Goal: Information Seeking & Learning: Learn about a topic

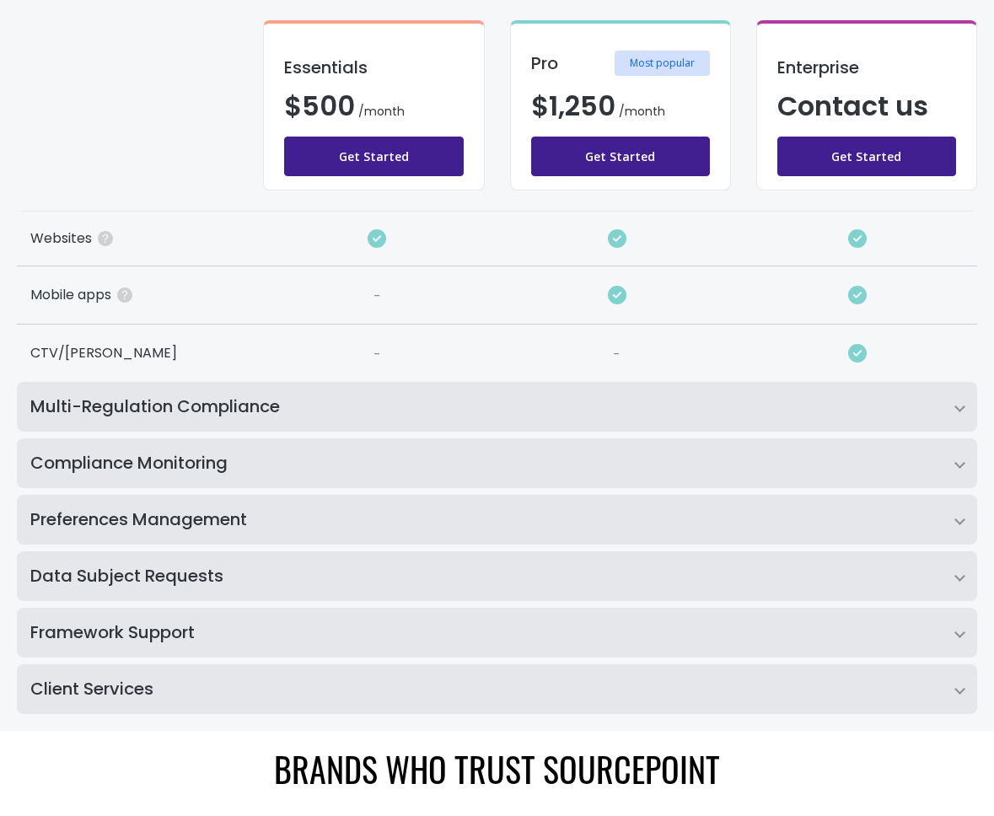
scroll to position [299, 0]
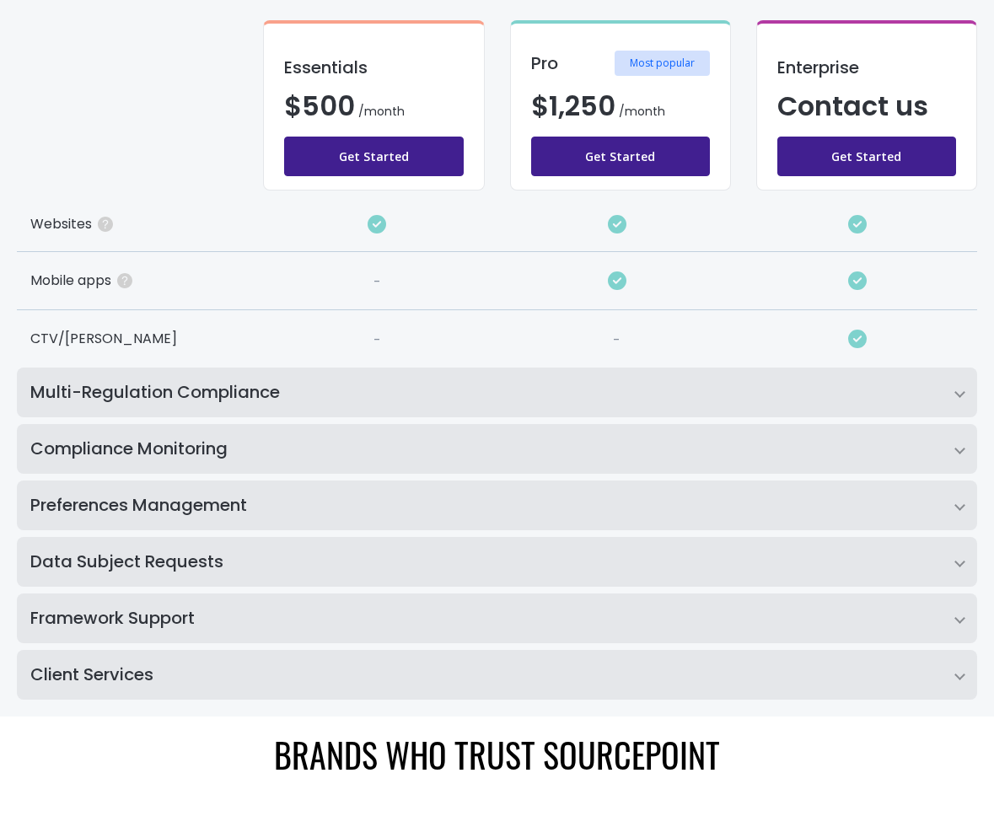
click at [520, 408] on h2 "Multi-Regulation Compliance" at bounding box center [497, 393] width 960 height 50
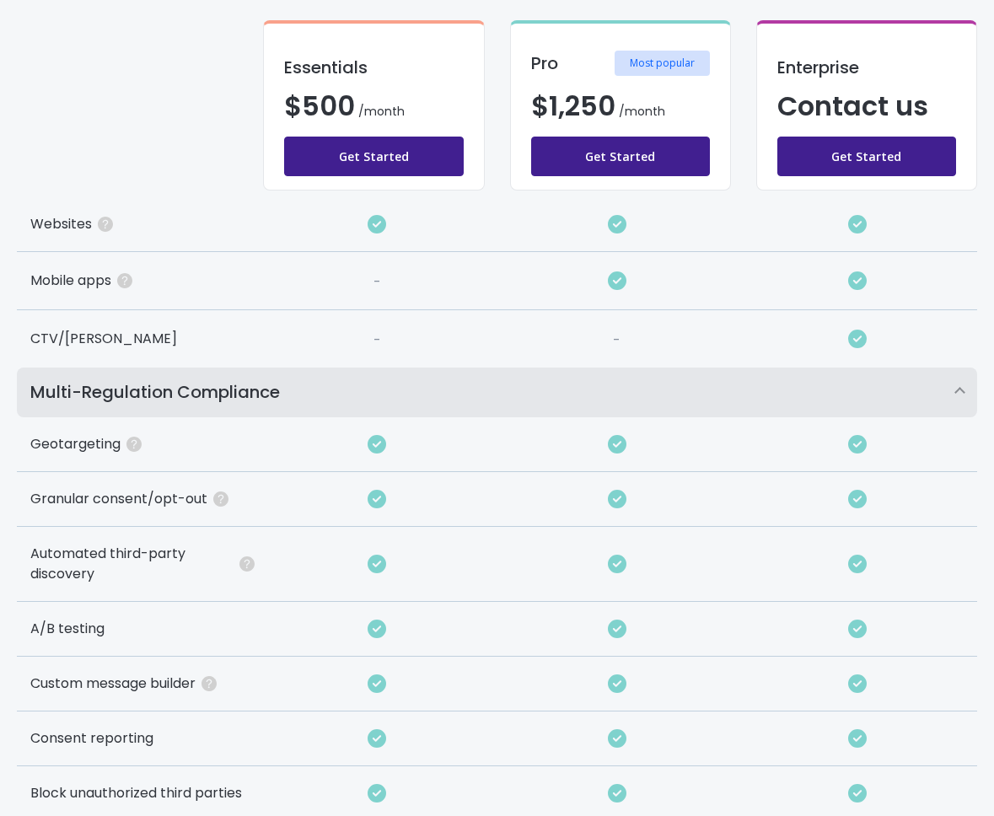
scroll to position [615, 0]
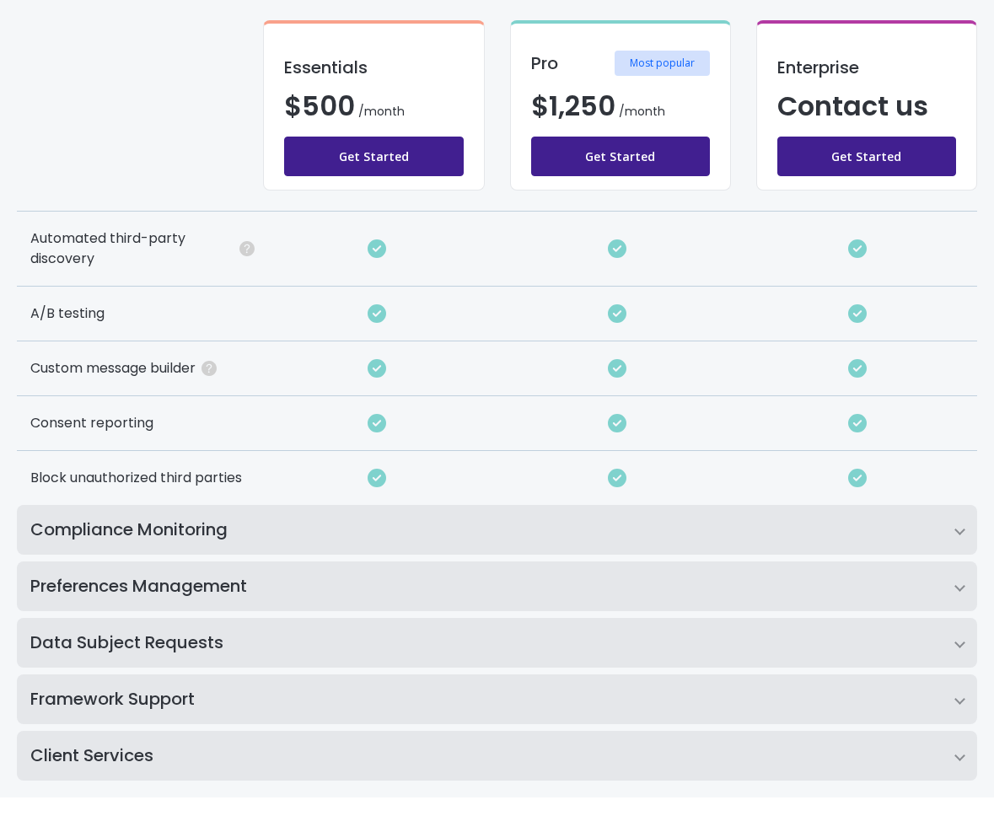
click at [518, 516] on h2 "Compliance Monitoring" at bounding box center [497, 530] width 960 height 50
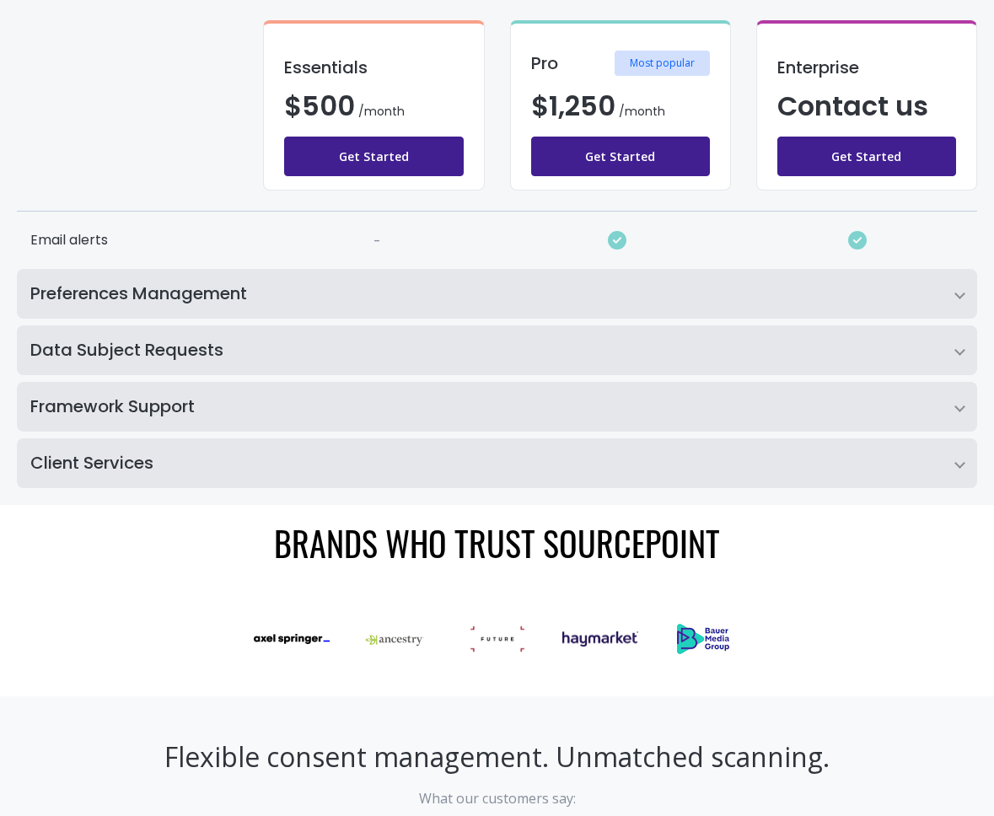
scroll to position [1216, 0]
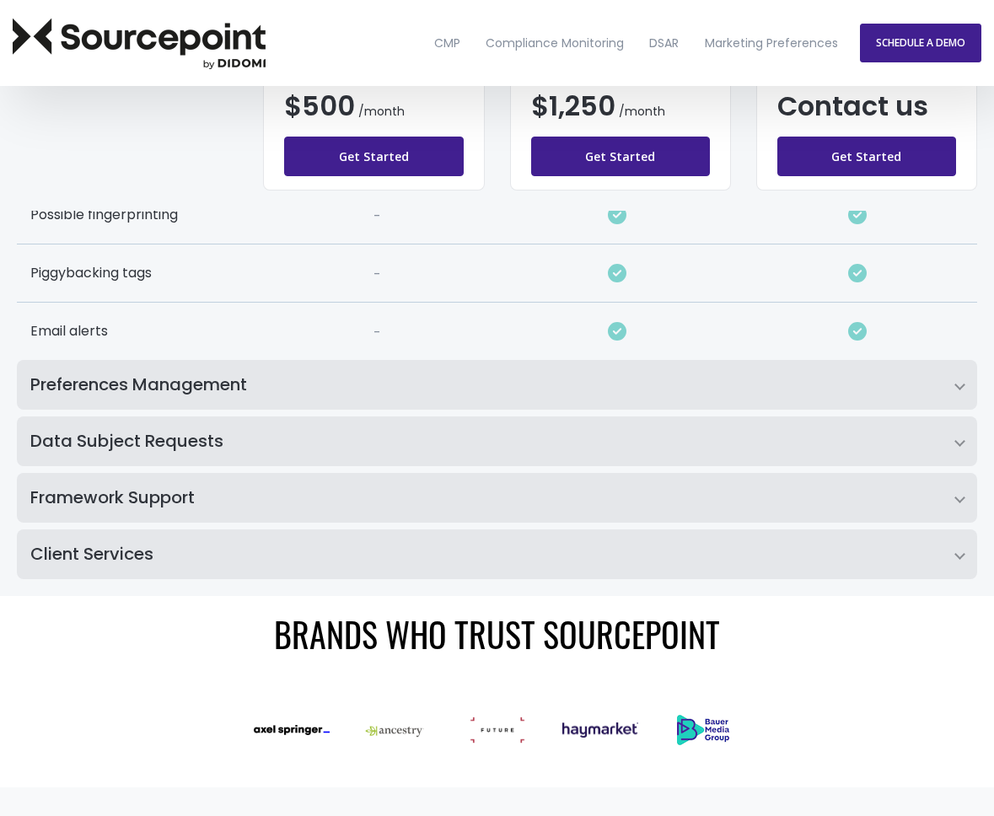
click at [459, 379] on h2 "Preferences Management" at bounding box center [497, 385] width 960 height 50
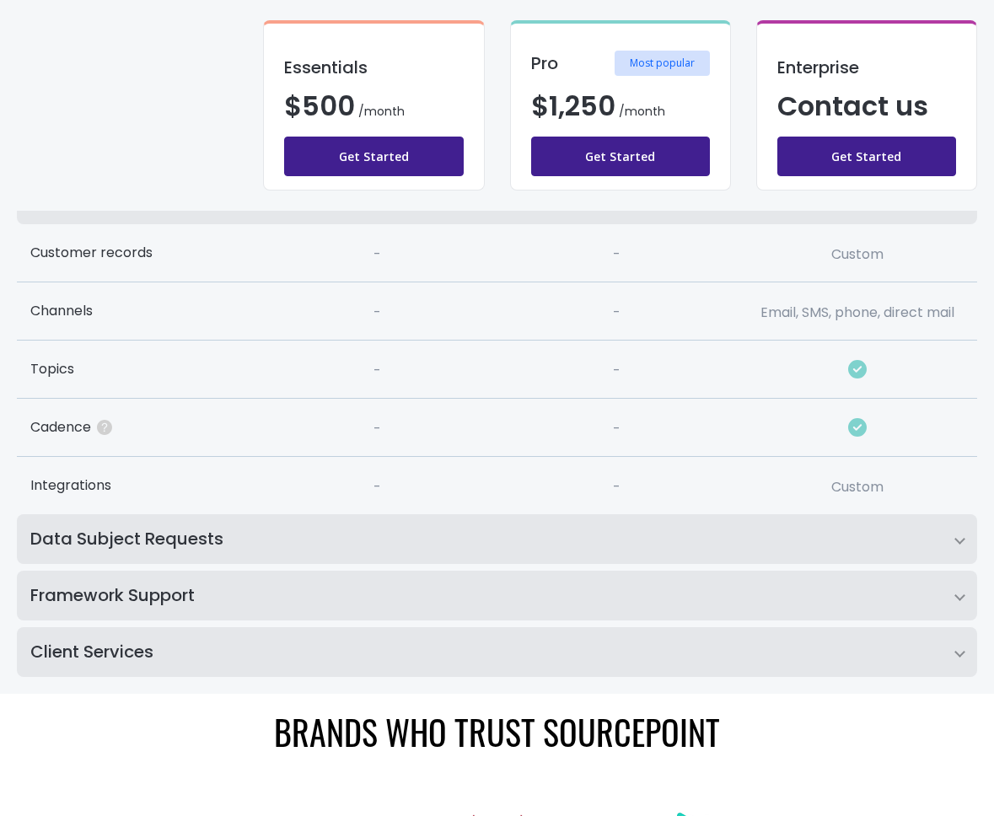
click at [455, 532] on h2 "Data Subject Requests" at bounding box center [497, 539] width 960 height 50
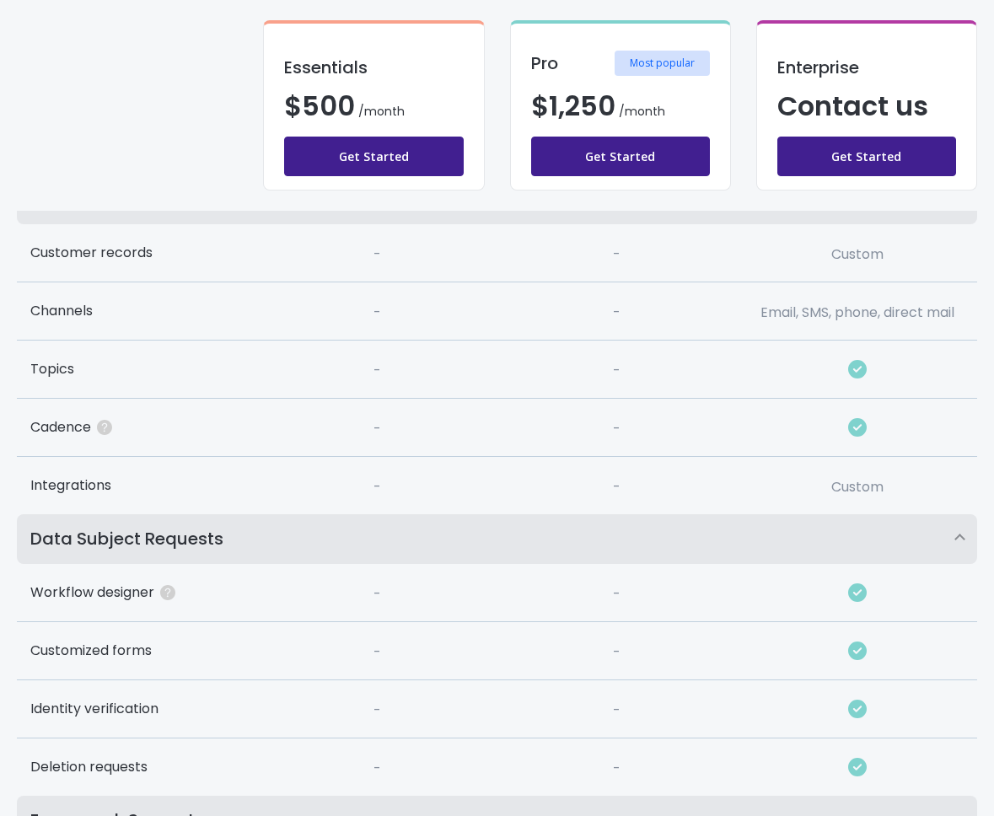
scroll to position [1557, 0]
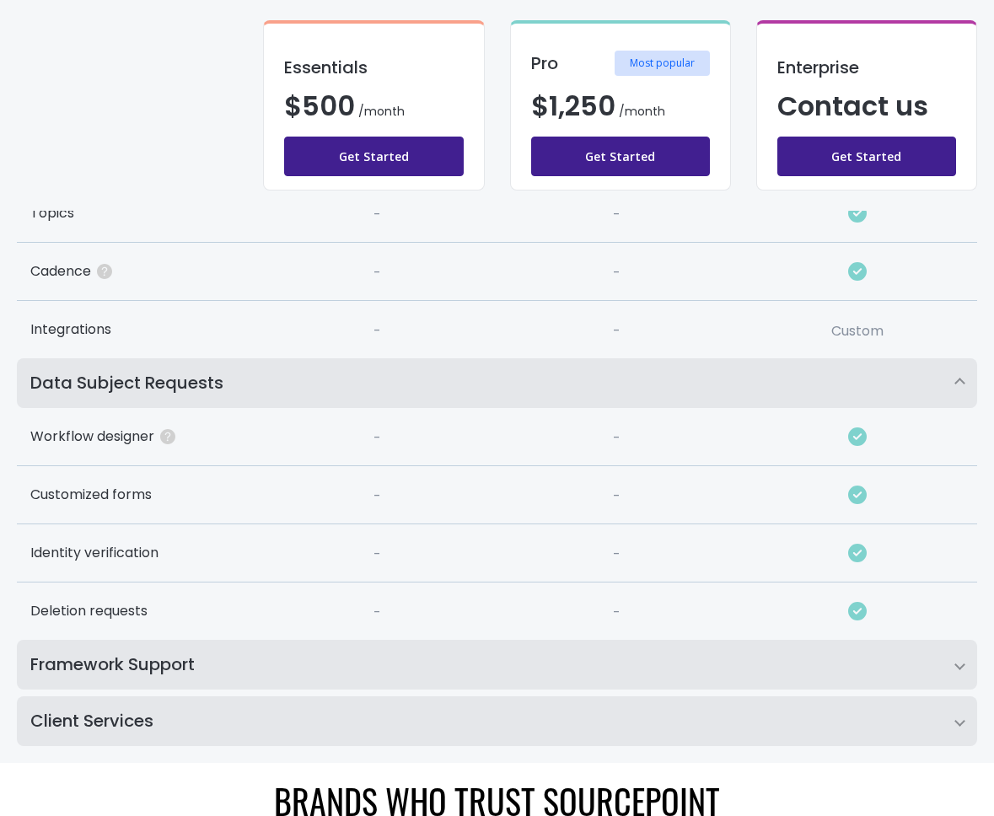
click at [422, 669] on h2 "Framework Support" at bounding box center [497, 665] width 960 height 50
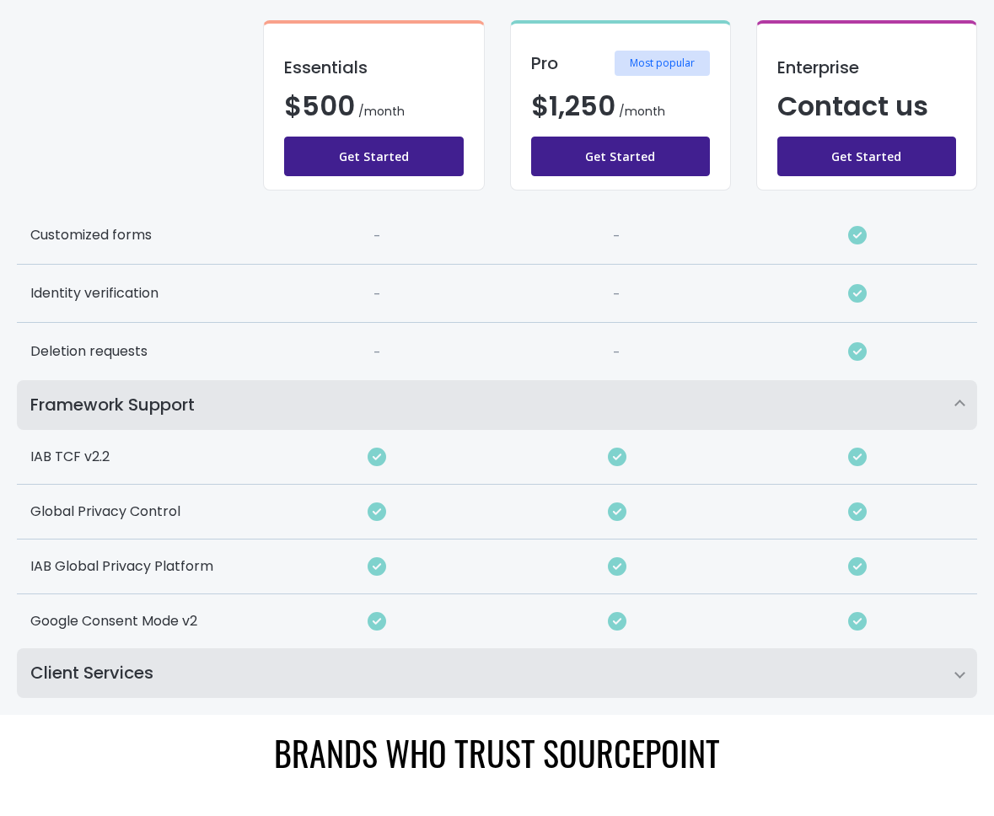
scroll to position [1994, 0]
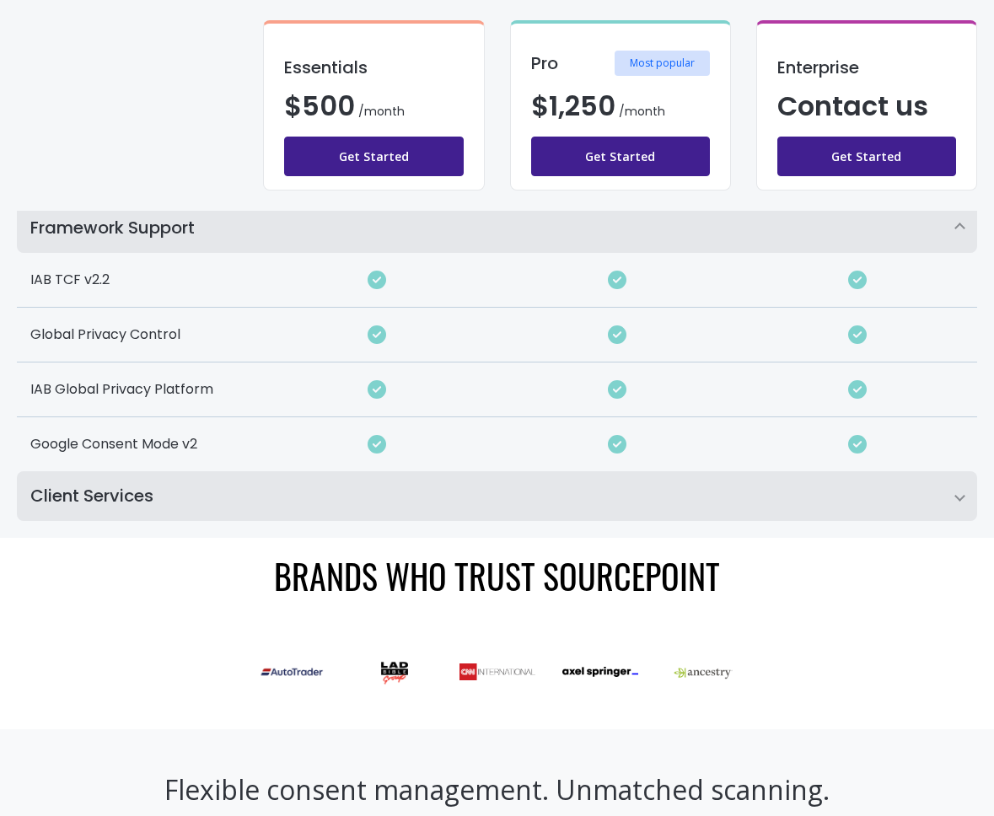
click at [446, 501] on h2 "Client Services" at bounding box center [497, 496] width 960 height 50
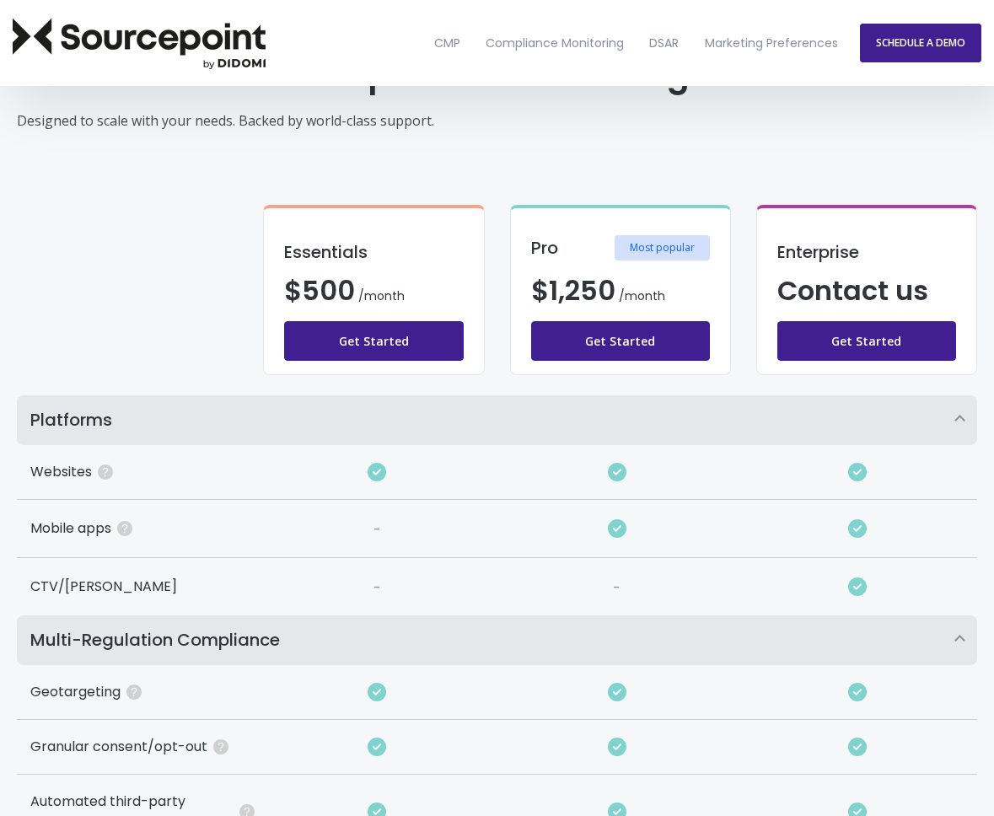
scroll to position [0, 0]
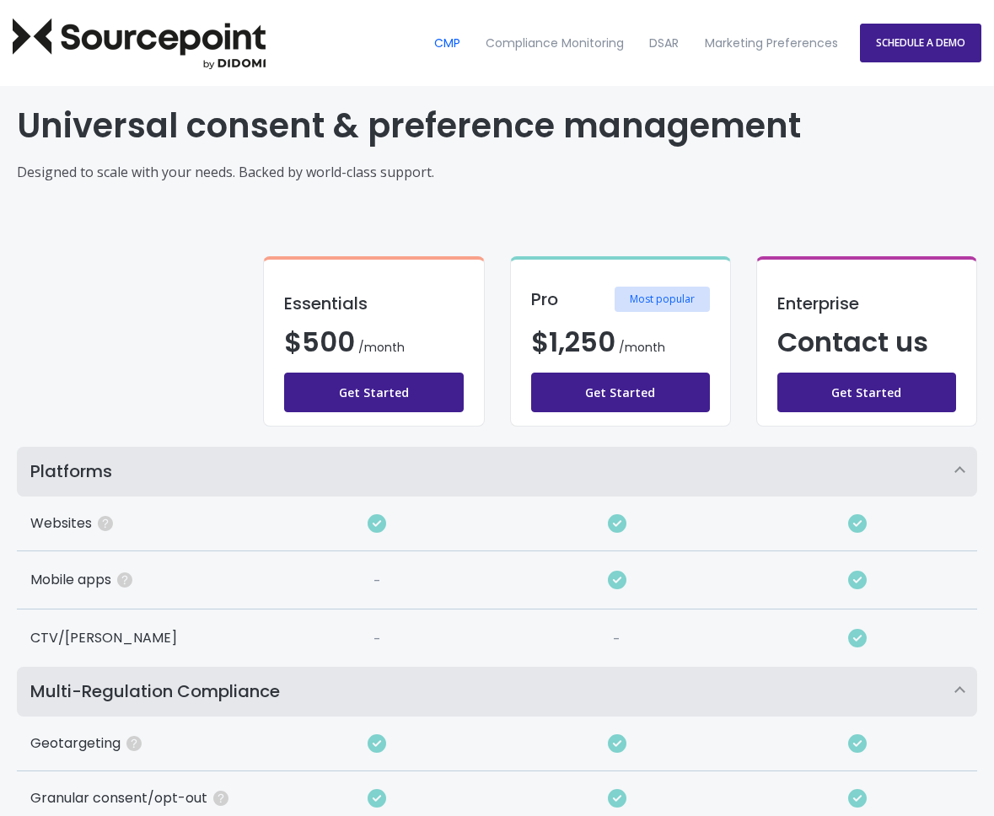
click at [454, 48] on link "CMP" at bounding box center [446, 44] width 48 height 72
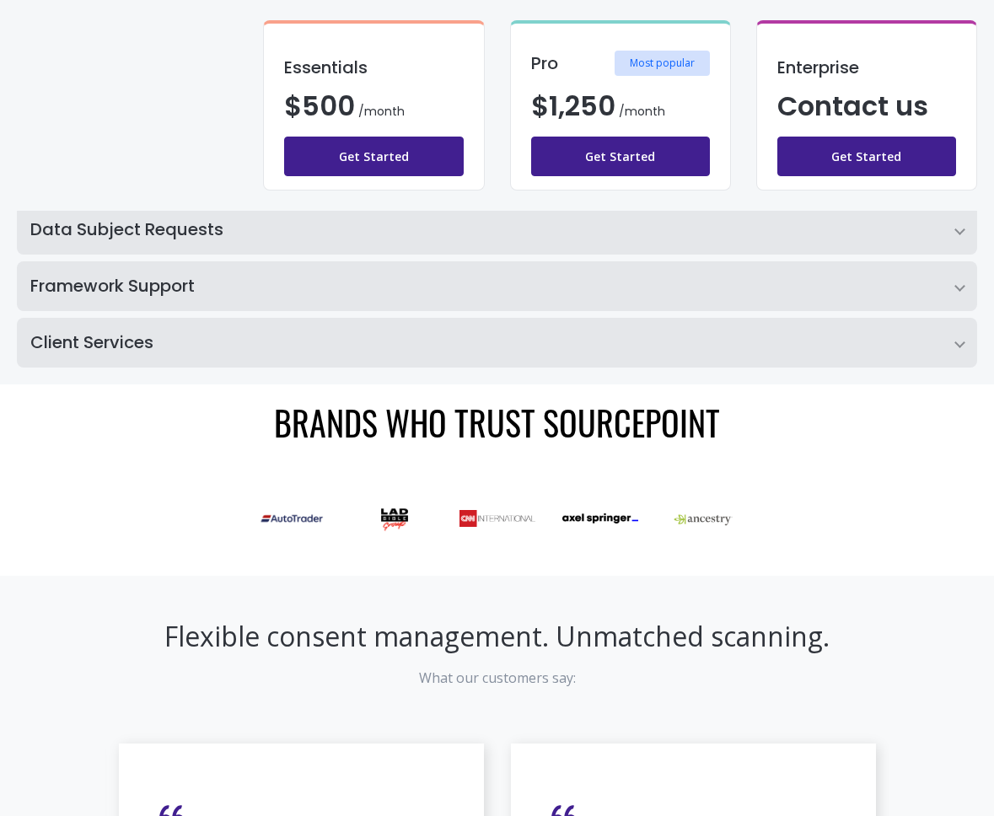
scroll to position [638, 0]
